Goal: Go to known website: Go to known website

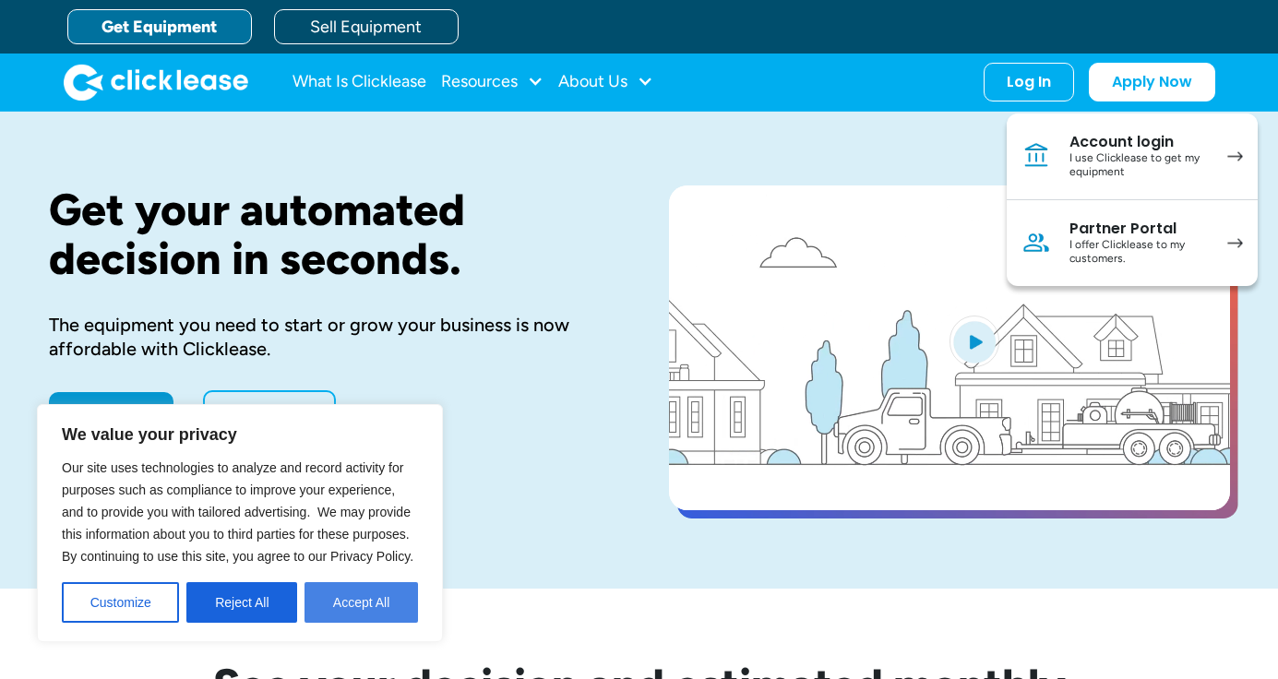
click at [326, 599] on button "Accept All" at bounding box center [362, 602] width 114 height 41
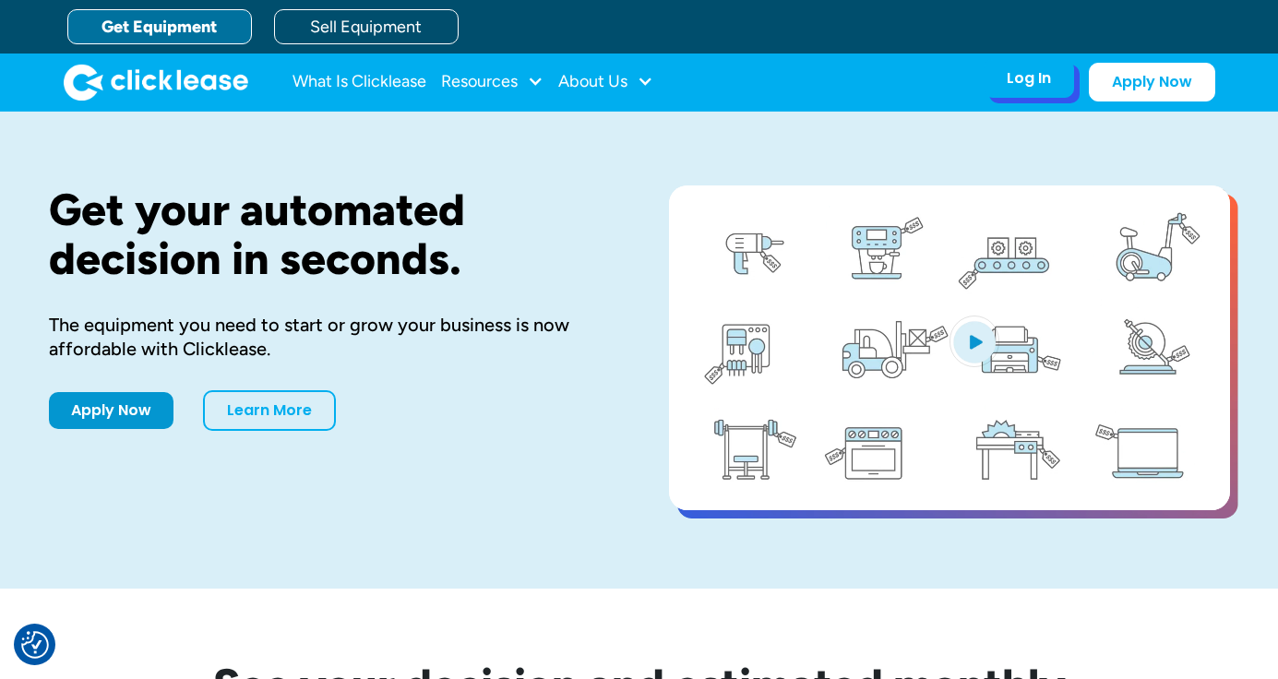
click at [1033, 90] on div "Log In Account login I use Clicklease to get my equipment Partner Portal I offe…" at bounding box center [1029, 78] width 90 height 39
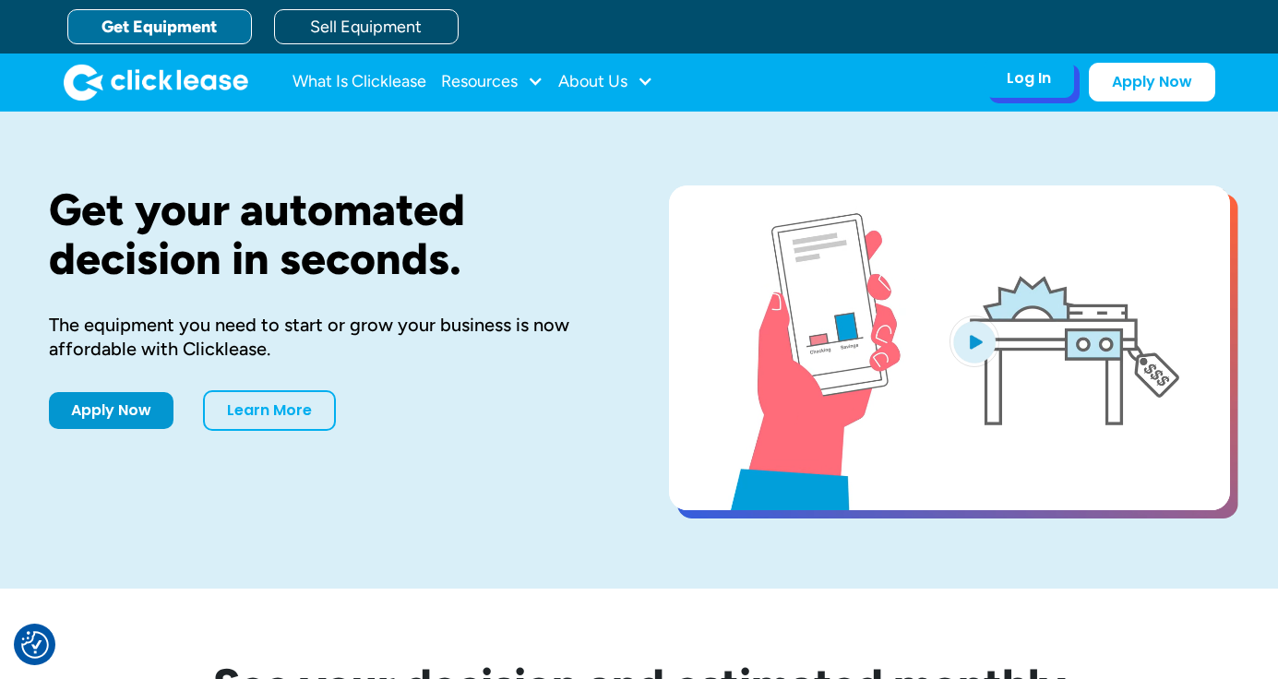
click at [1007, 84] on div "Log In" at bounding box center [1029, 78] width 44 height 18
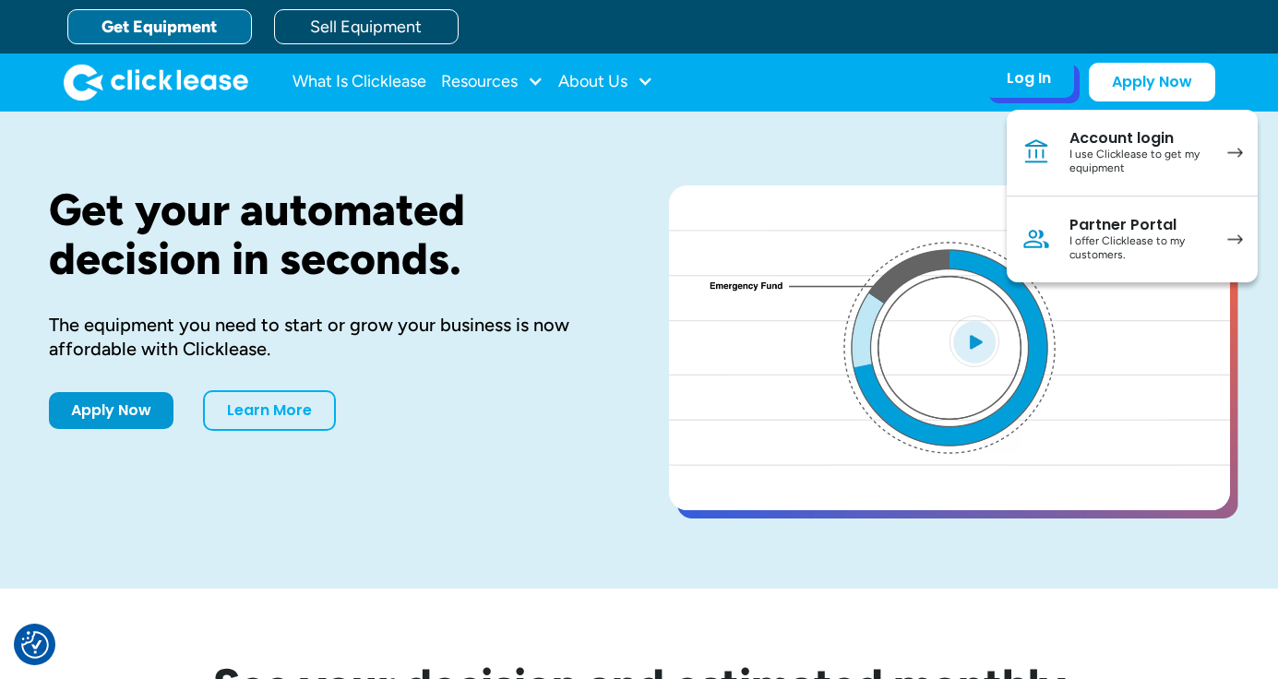
click at [1061, 151] on link "Account login I use Clicklease to get my equipment" at bounding box center [1132, 153] width 251 height 87
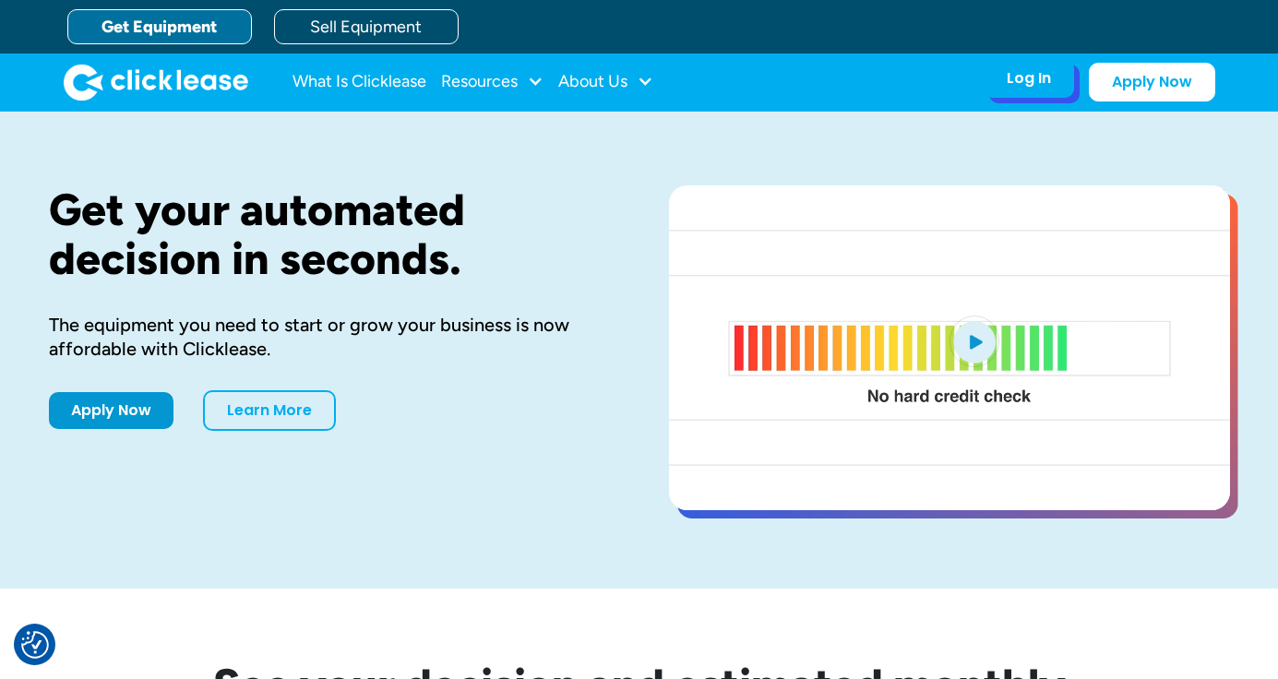
click at [1050, 92] on div "Log In Account login I use Clicklease to get my equipment Partner Portal I offe…" at bounding box center [1029, 78] width 90 height 39
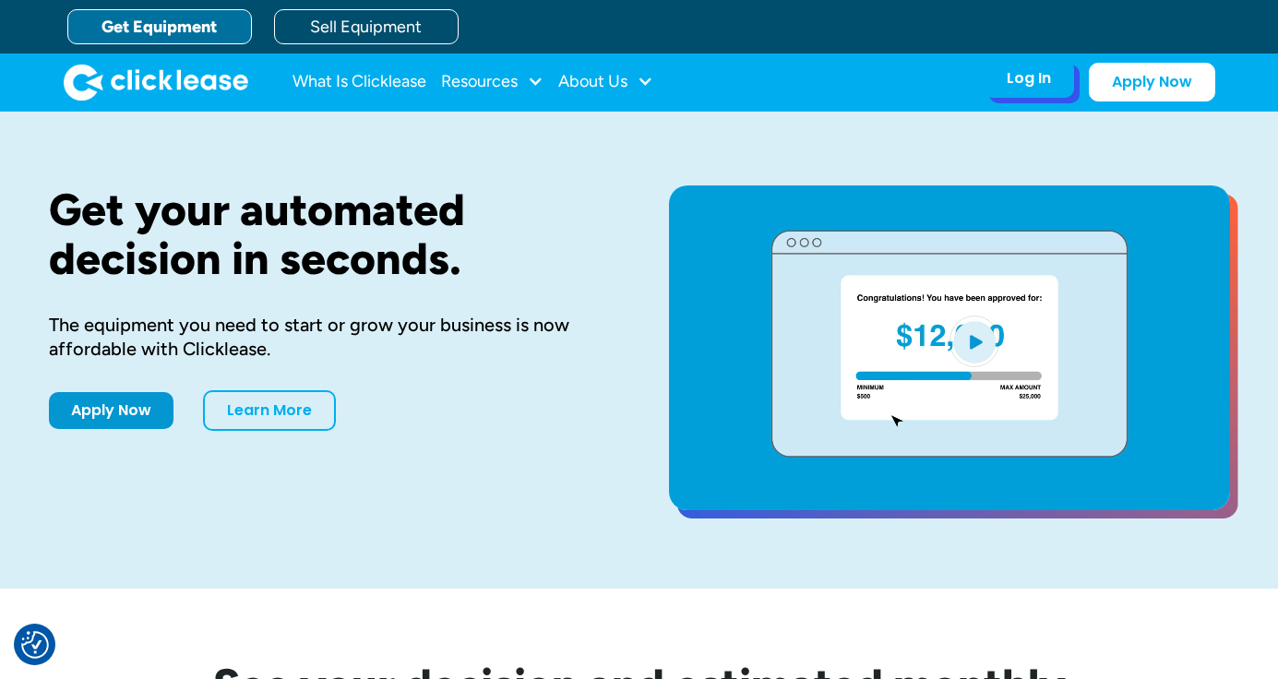
click at [1029, 82] on div "Log In" at bounding box center [1029, 78] width 44 height 18
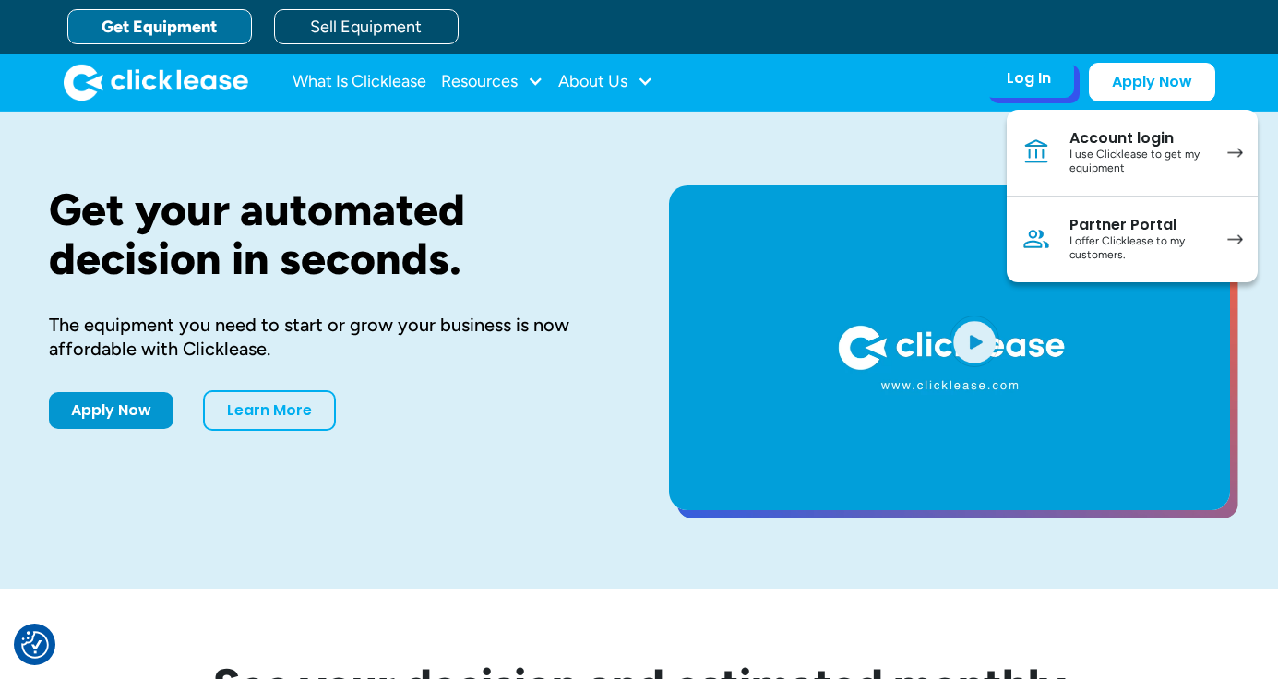
click at [1095, 206] on link "Partner Portal I offer Clicklease to my customers." at bounding box center [1132, 240] width 251 height 86
